Goal: Information Seeking & Learning: Learn about a topic

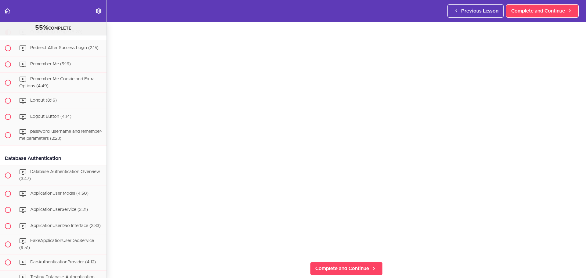
scroll to position [53, 0]
click at [47, 50] on span "Redirect After Success Login (2:15)" at bounding box center [64, 48] width 68 height 4
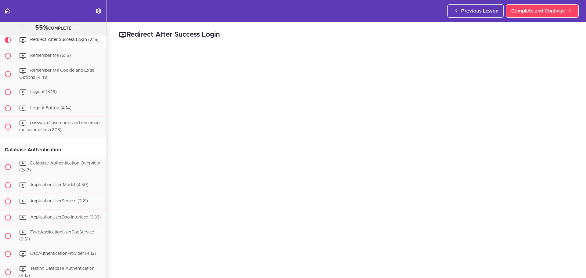
scroll to position [27, 0]
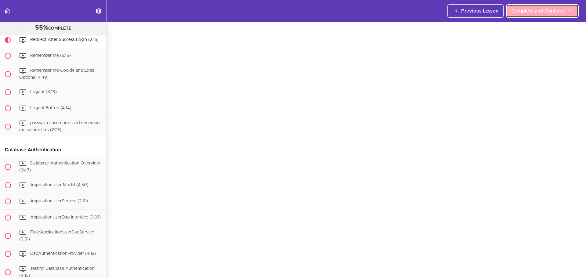
click at [520, 17] on link "Complete and Continue" at bounding box center [542, 10] width 73 height 13
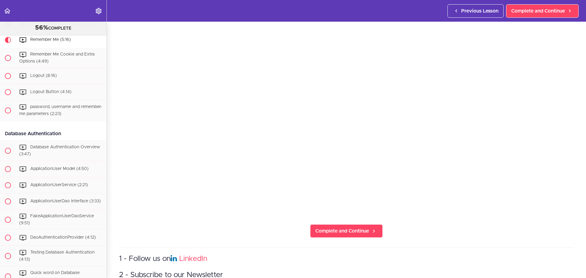
scroll to position [91, 0]
click at [354, 232] on link "Complete and Continue" at bounding box center [346, 230] width 73 height 13
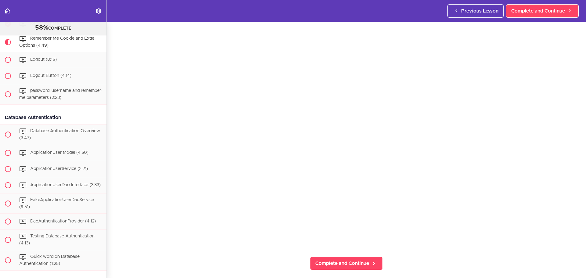
scroll to position [58, 0]
click at [345, 262] on span "Complete and Continue" at bounding box center [342, 262] width 54 height 7
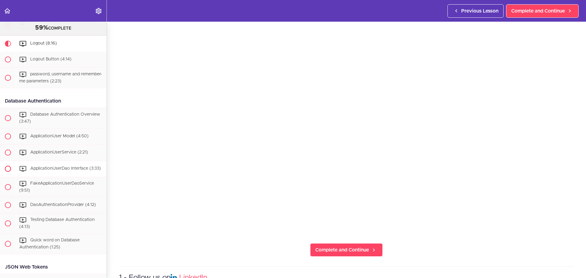
scroll to position [804, 0]
click at [339, 246] on span "Complete and Continue" at bounding box center [342, 249] width 54 height 7
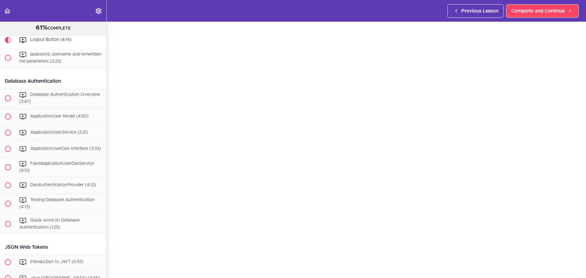
scroll to position [31, 0]
click at [547, 7] on span "Complete and Continue" at bounding box center [538, 10] width 54 height 7
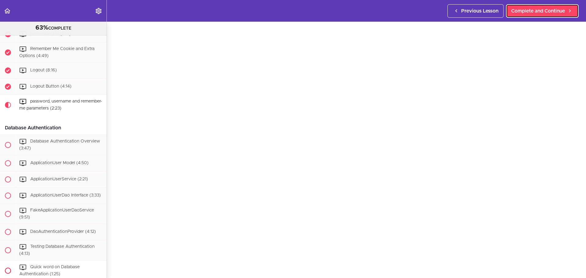
scroll to position [777, 0]
click at [554, 12] on span "Complete and Continue" at bounding box center [538, 10] width 54 height 7
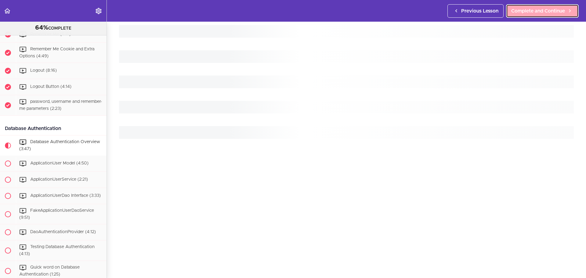
scroll to position [881, 0]
